Goal: Task Accomplishment & Management: Complete application form

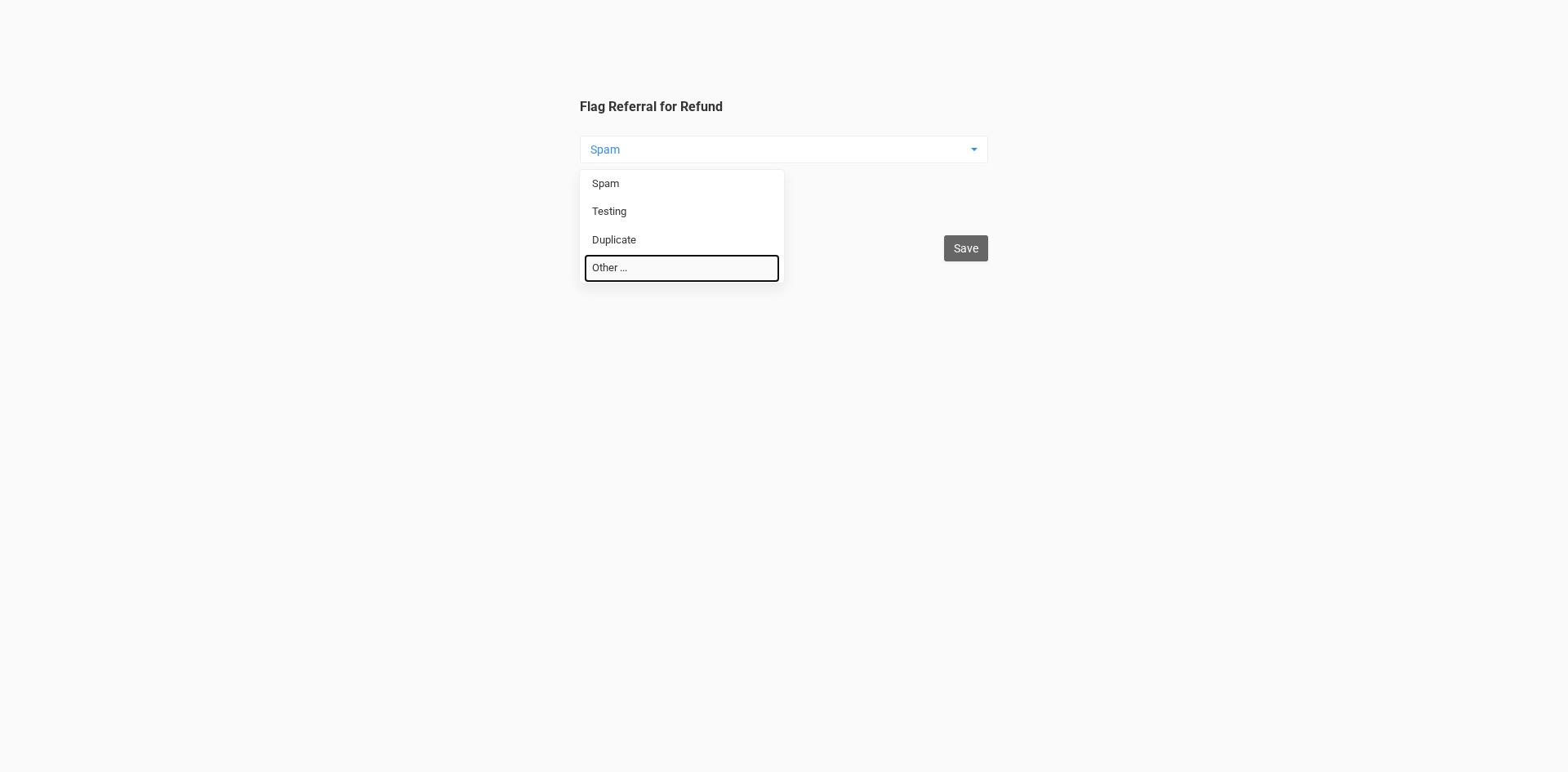
drag, startPoint x: 639, startPoint y: 260, endPoint x: 684, endPoint y: 198, distance: 76.6
click at [640, 259] on link "Other ..." at bounding box center [682, 268] width 196 height 29
select select "Other ..."
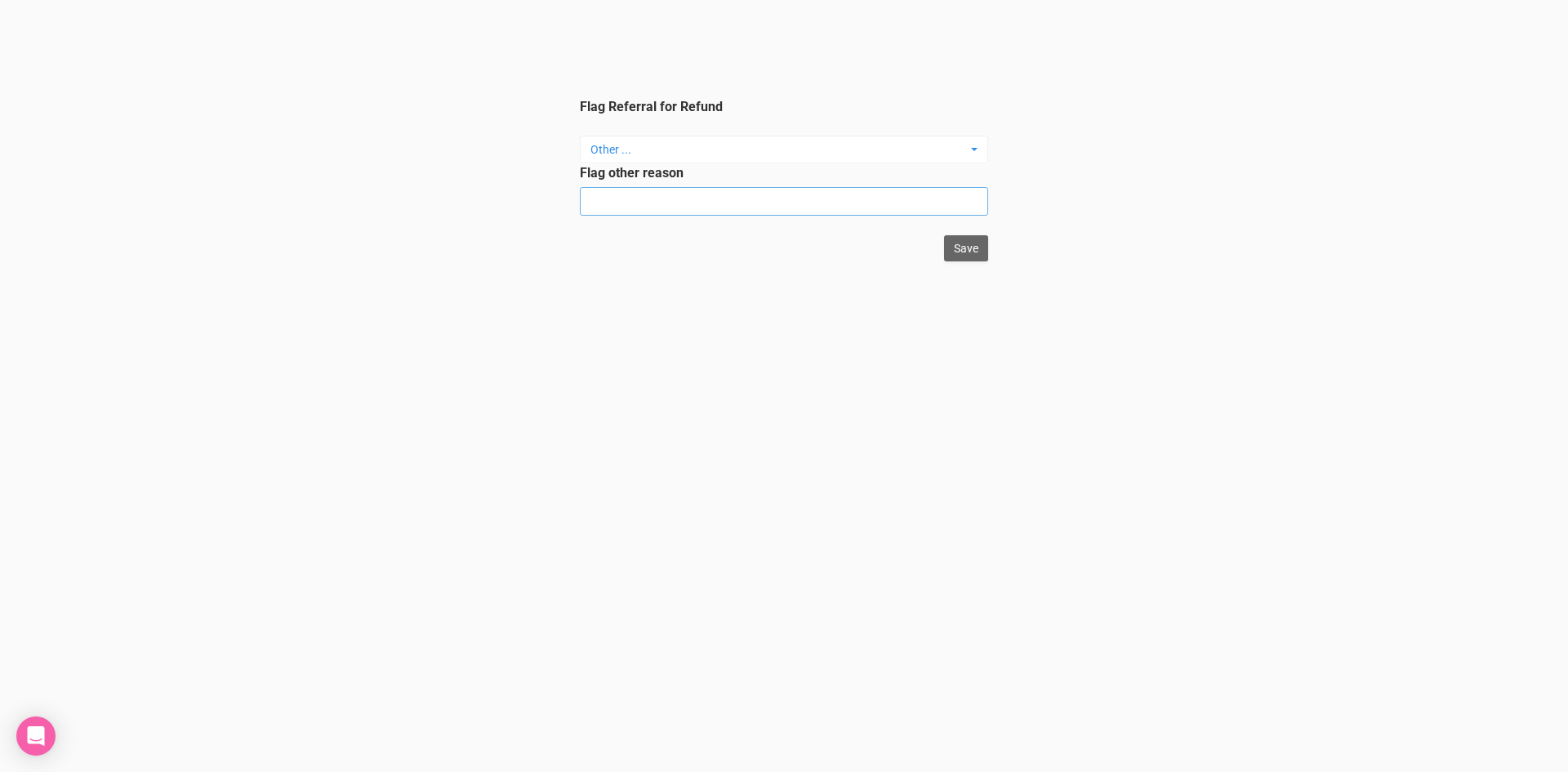
click at [686, 194] on input "Flag other reason" at bounding box center [784, 201] width 408 height 29
type input "not wedding"
click at [959, 245] on input "Save" at bounding box center [966, 248] width 44 height 26
type input "Save"
